Goal: Complete application form

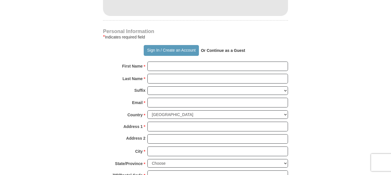
scroll to position [366, 0]
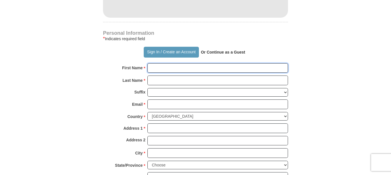
click at [160, 68] on input "First Name *" at bounding box center [217, 68] width 141 height 10
type input "[PERSON_NAME]"
click at [164, 81] on input "Last Name *" at bounding box center [217, 80] width 141 height 10
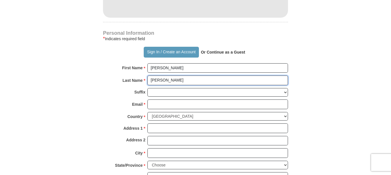
type input "[PERSON_NAME]"
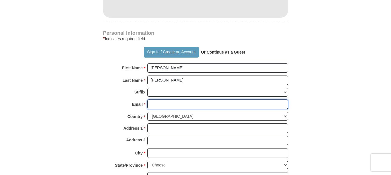
drag, startPoint x: 155, startPoint y: 107, endPoint x: 155, endPoint y: 103, distance: 3.7
click at [155, 106] on input "Email *" at bounding box center [217, 104] width 141 height 10
type input "[EMAIL_ADDRESS][DOMAIN_NAME]"
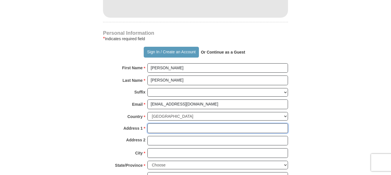
click at [153, 129] on input "Address 1 *" at bounding box center [217, 128] width 141 height 10
type input "[STREET_ADDRESS][PERSON_NAME]"
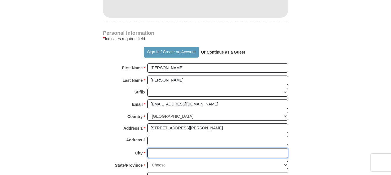
click at [158, 153] on input "City *" at bounding box center [217, 153] width 141 height 10
type input "[GEOGRAPHIC_DATA]"
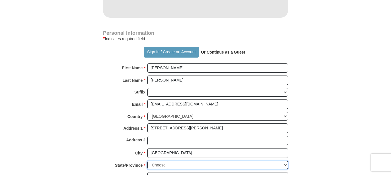
click at [163, 164] on select "Choose [US_STATE] [US_STATE] [US_STATE] [US_STATE] [US_STATE] Armed Forces Amer…" at bounding box center [217, 164] width 141 height 9
select select "FL"
click at [147, 160] on select "Choose [US_STATE] [US_STATE] [US_STATE] [US_STATE] [US_STATE] Armed Forces Amer…" at bounding box center [217, 164] width 141 height 9
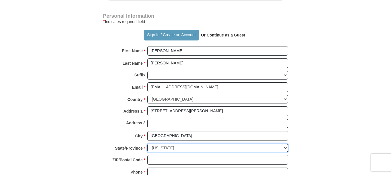
scroll to position [387, 0]
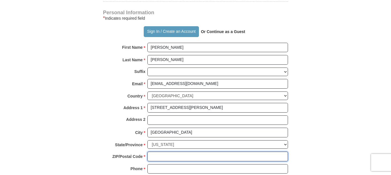
click at [163, 157] on input "ZIP/Postal Code *" at bounding box center [217, 156] width 141 height 10
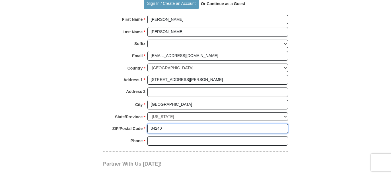
scroll to position [415, 0]
type input "34240"
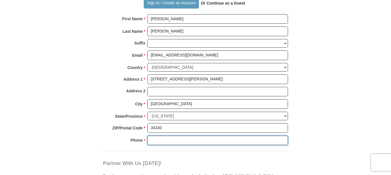
click at [155, 143] on input "Phone * *" at bounding box center [217, 140] width 141 height 10
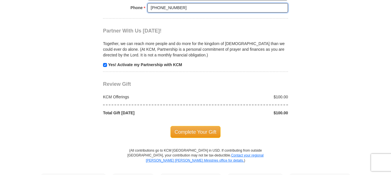
scroll to position [549, 0]
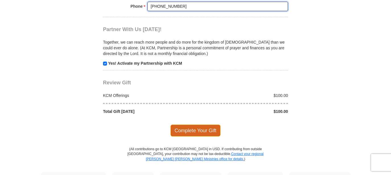
type input "[PHONE_NUMBER]"
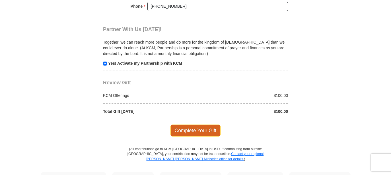
click at [197, 132] on span "Complete Your Gift" at bounding box center [195, 130] width 50 height 12
